Goal: Find specific page/section: Find specific page/section

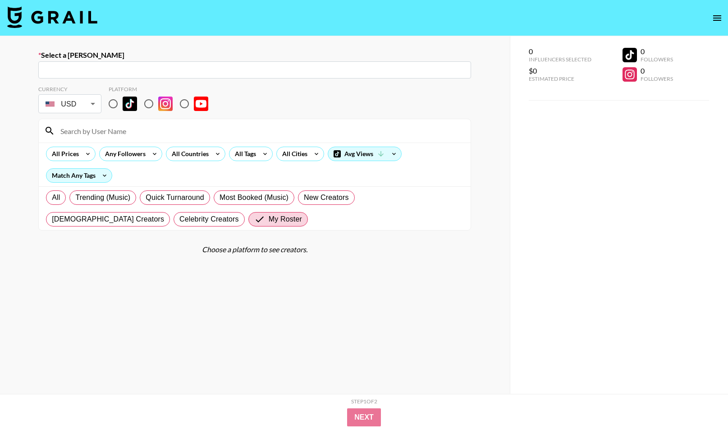
click at [713, 16] on icon "open drawer" at bounding box center [717, 18] width 11 height 11
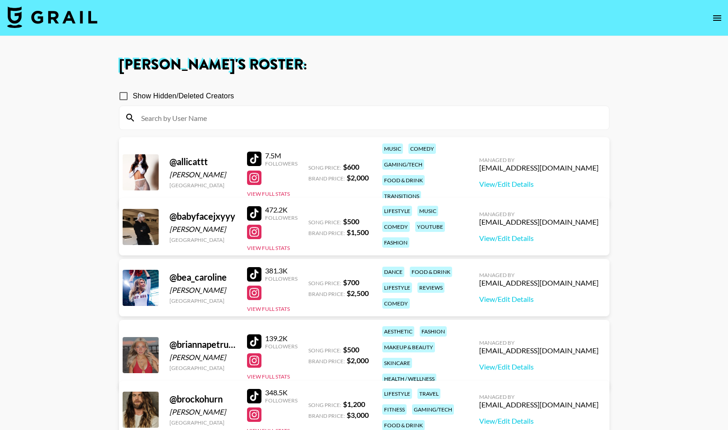
click at [294, 119] on input at bounding box center [370, 117] width 468 height 14
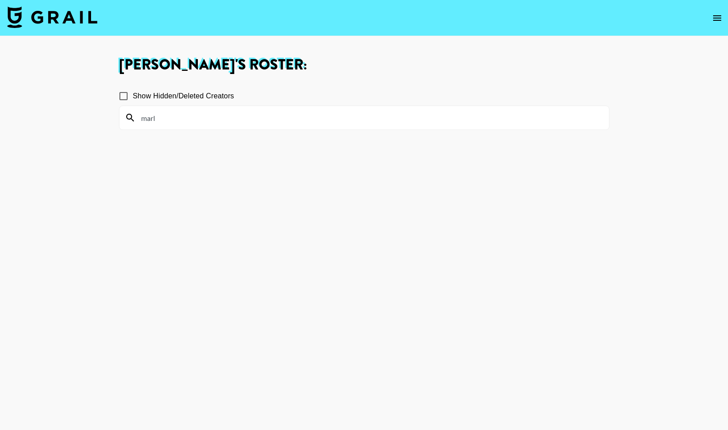
scroll to position [9, 0]
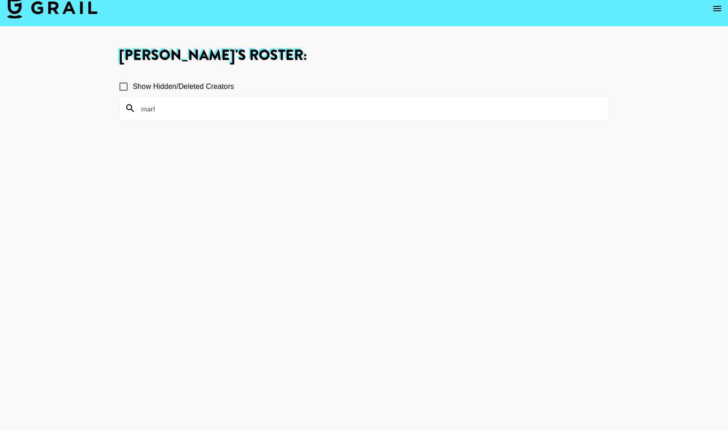
click at [721, 11] on icon "open drawer" at bounding box center [717, 8] width 11 height 11
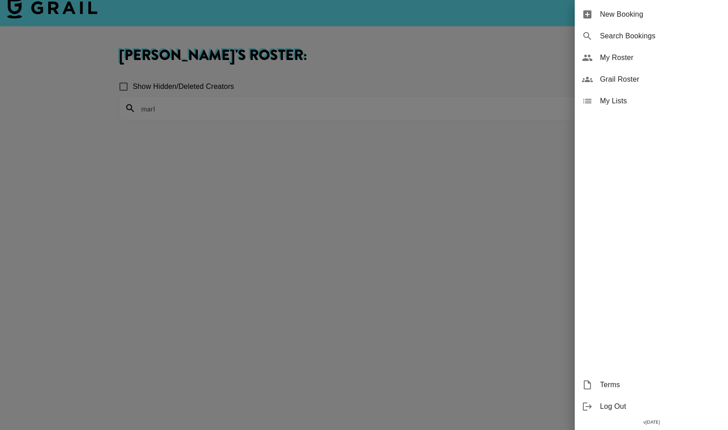
click at [655, 80] on span "Grail Roster" at bounding box center [660, 79] width 121 height 11
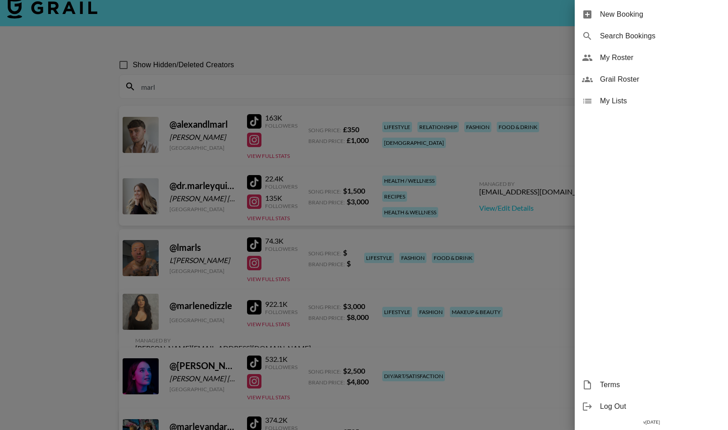
click at [290, 91] on div at bounding box center [364, 215] width 728 height 430
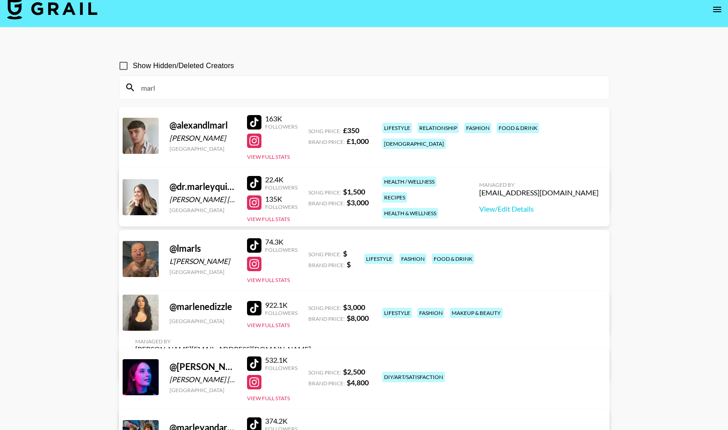
click at [259, 86] on input "marl" at bounding box center [370, 87] width 468 height 14
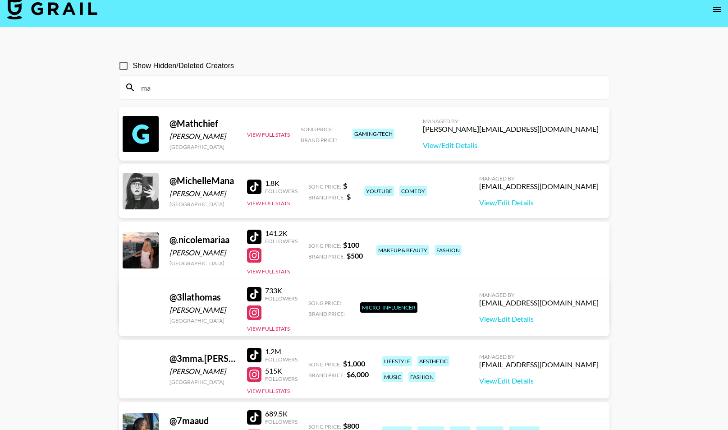
type input "m"
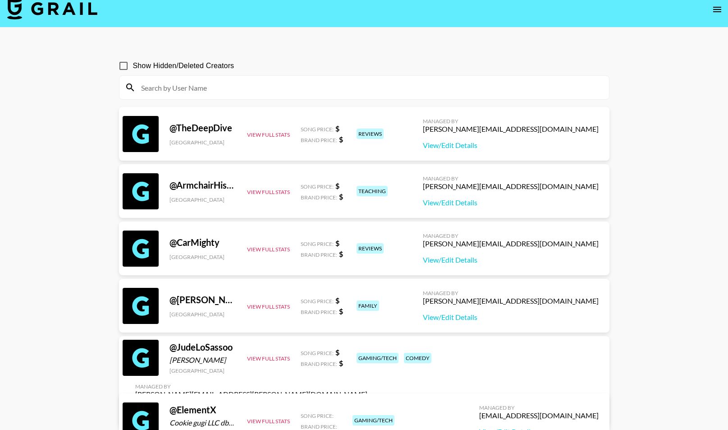
click at [69, 12] on img at bounding box center [52, 9] width 90 height 22
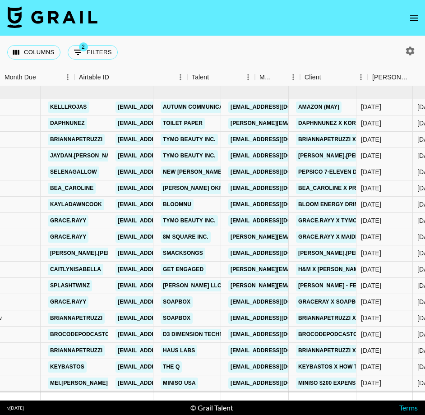
scroll to position [0, 84]
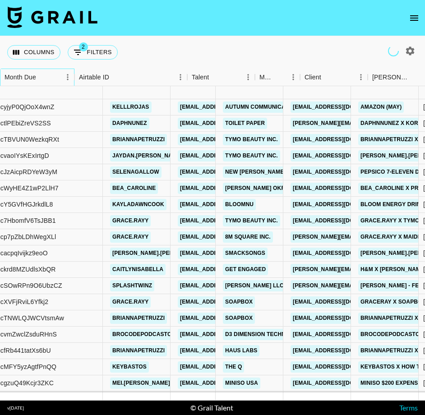
click at [35, 80] on div "Month Due" at bounding box center [21, 78] width 32 height 18
click at [35, 77] on div "Month Due" at bounding box center [21, 78] width 32 height 18
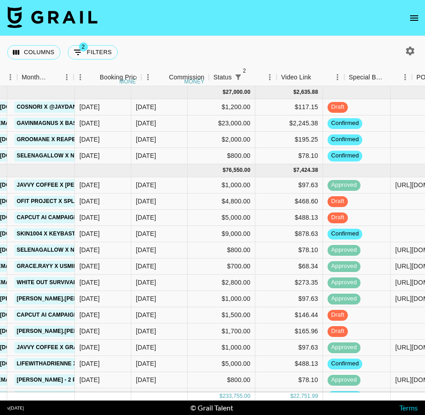
scroll to position [0, 542]
